Goal: Register for event/course

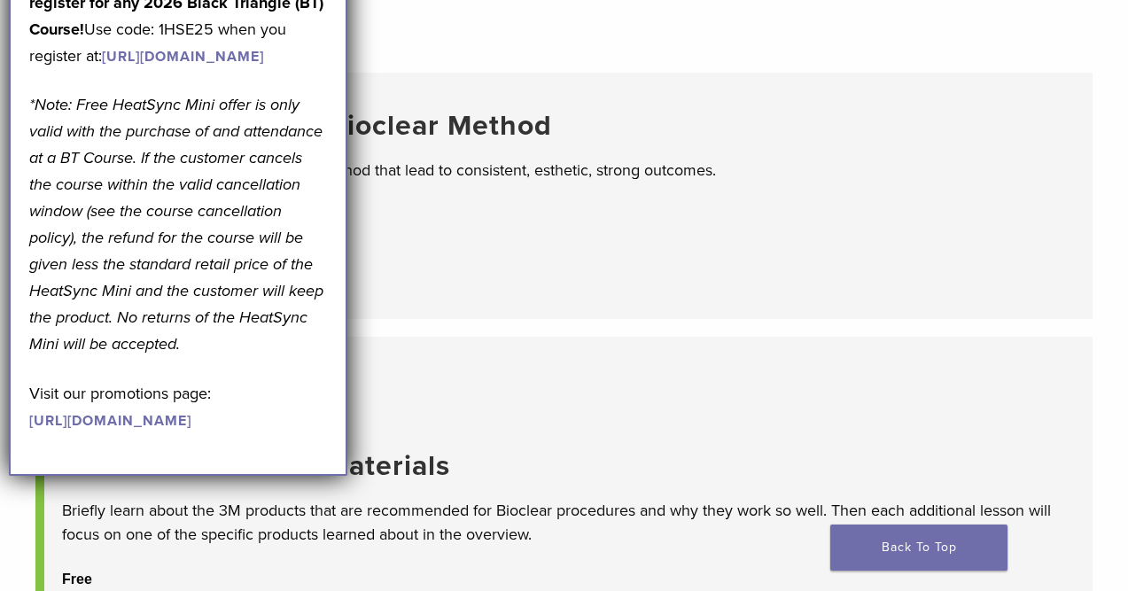
scroll to position [163, 0]
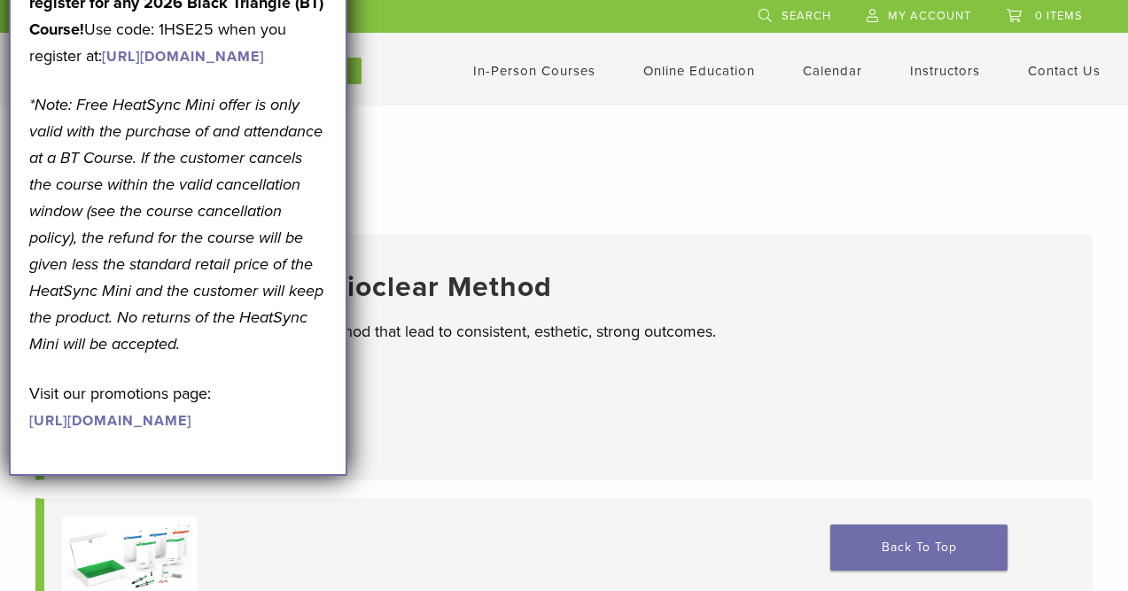
click at [257, 268] on em "*Note: Free HeatSync Mini offer is only valid with the purchase of and attendan…" at bounding box center [176, 224] width 294 height 259
click at [533, 479] on ul "The 5 Pillars of the Bioclear Method Discover the 5 pillars of the Bioclear Met…" at bounding box center [563, 539] width 1057 height 611
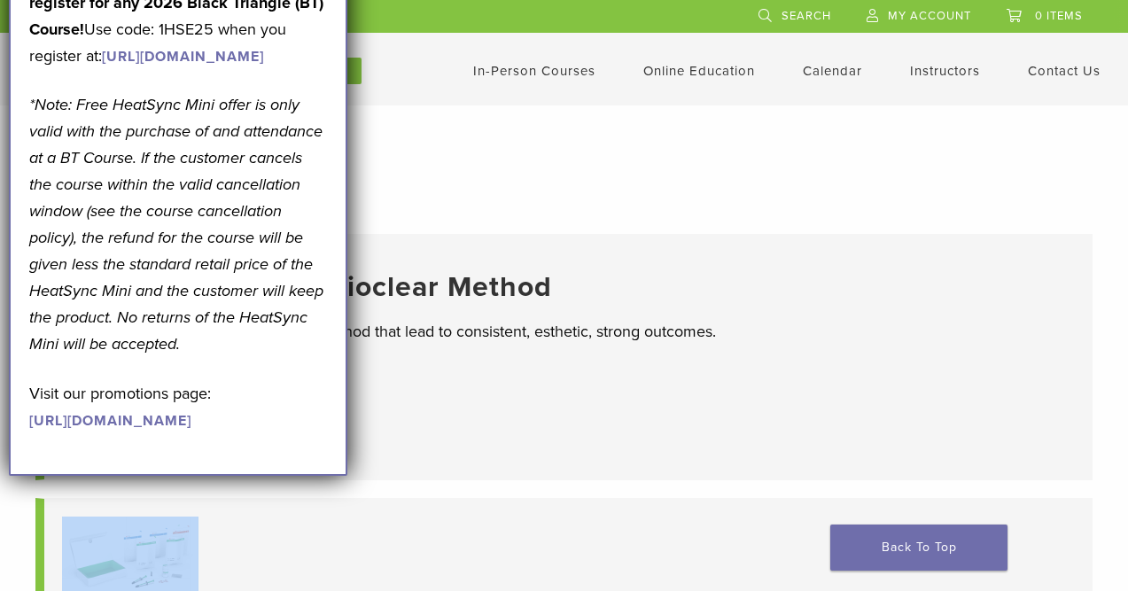
click at [533, 479] on ul "The 5 Pillars of the Bioclear Method Discover the 5 pillars of the Bioclear Met…" at bounding box center [563, 539] width 1057 height 611
click at [571, 69] on link "In-Person Courses" at bounding box center [534, 71] width 122 height 16
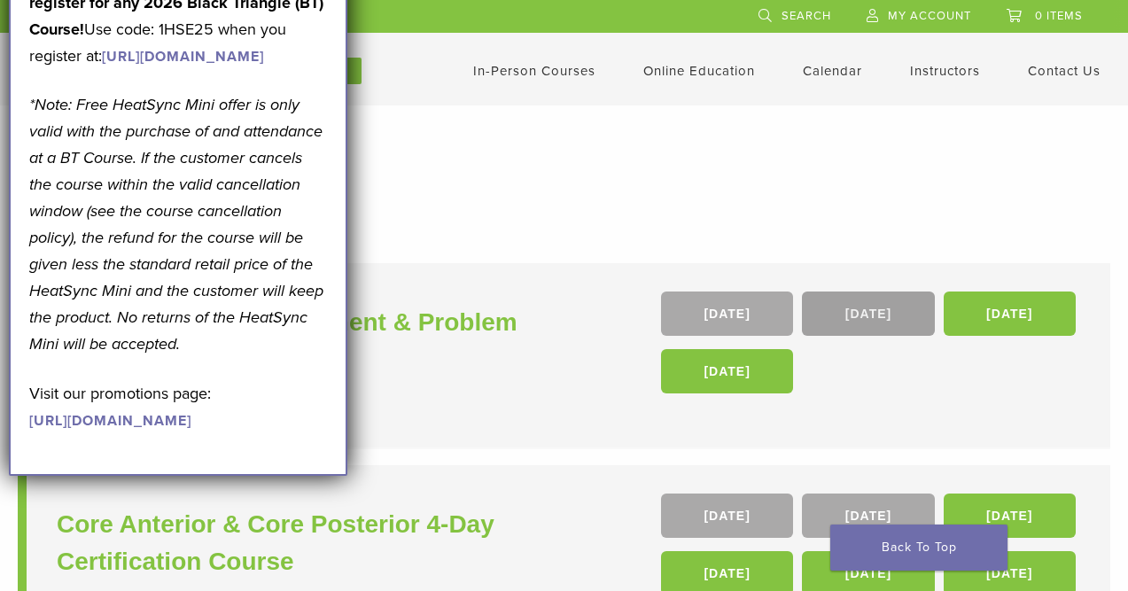
click at [872, 312] on link "09 Apr 26" at bounding box center [868, 314] width 132 height 44
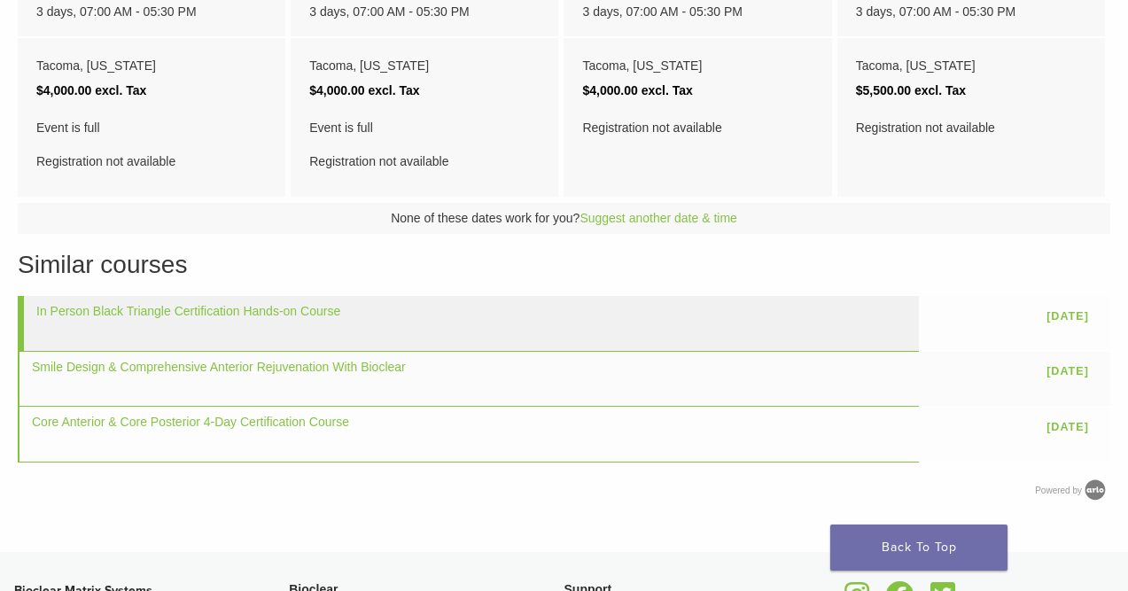
scroll to position [855, 0]
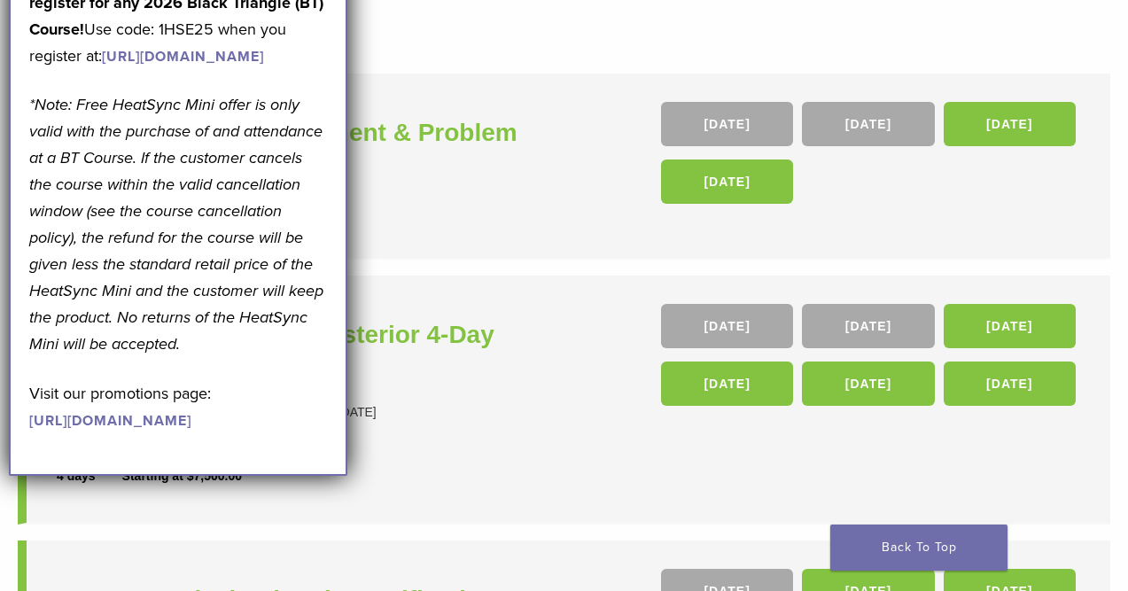
scroll to position [192, 0]
